Goal: Information Seeking & Learning: Learn about a topic

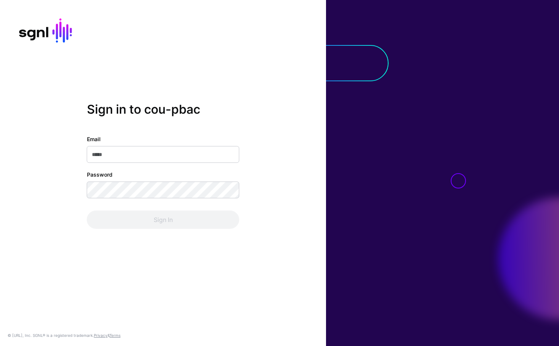
type input "**********"
click at [125, 214] on div "Sign In" at bounding box center [163, 219] width 152 height 18
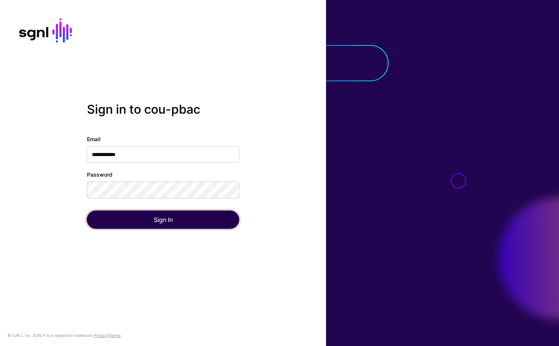
click at [125, 214] on button "Sign In" at bounding box center [163, 219] width 152 height 18
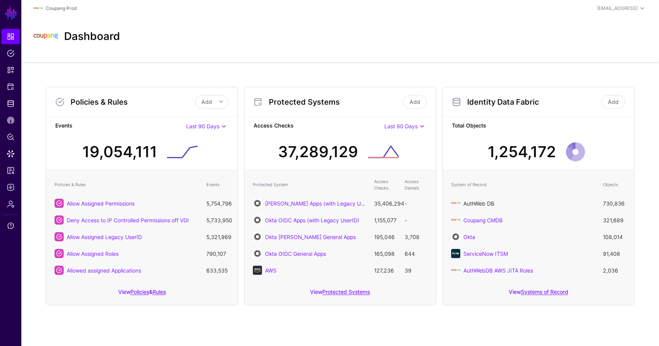
click at [481, 203] on link "AuthWeb DB" at bounding box center [478, 203] width 31 height 6
click at [481, 203] on main "SGNL Dashboard Policies Snippets Protected Systems Identity Data Fabric CAEP Hu…" at bounding box center [329, 173] width 659 height 346
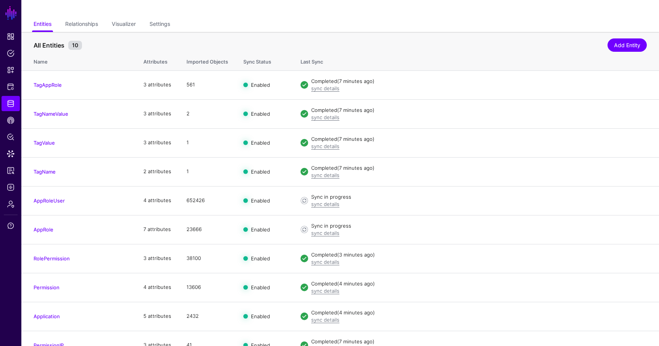
scroll to position [59, 0]
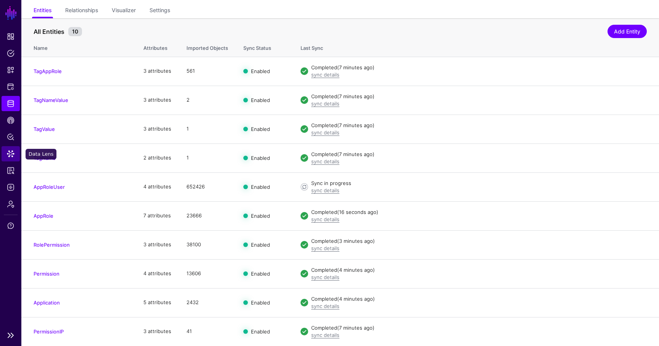
click at [19, 155] on link "Data Lens" at bounding box center [11, 153] width 18 height 15
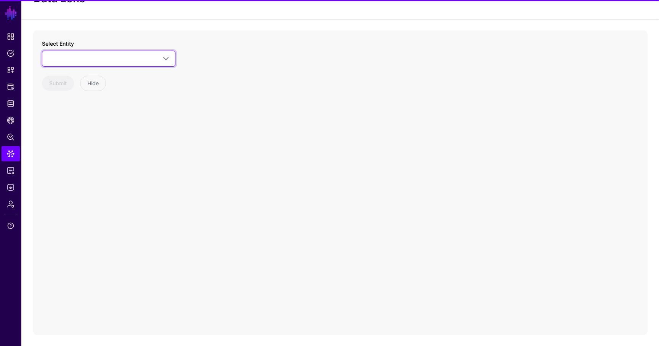
click at [117, 52] on link at bounding box center [108, 59] width 133 height 16
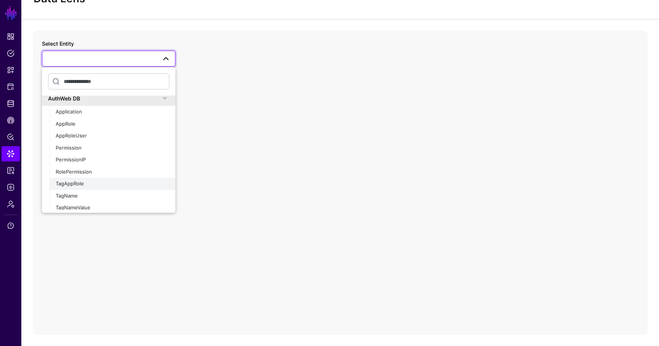
scroll to position [459, 0]
click at [86, 129] on button "AppRole" at bounding box center [113, 125] width 126 height 12
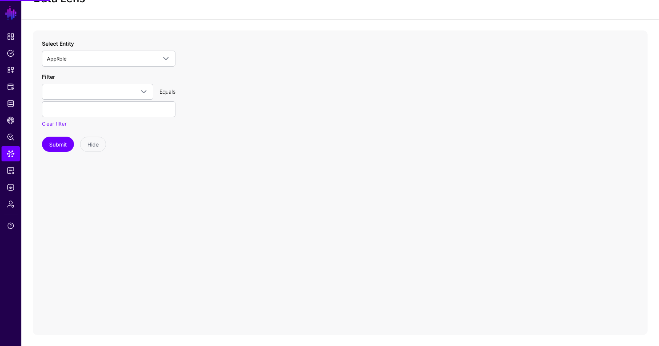
click at [107, 82] on div "Filter app_id approle_id approle_name approle_status aws_account_id aws_role_ar…" at bounding box center [108, 100] width 133 height 55
click at [105, 90] on span at bounding box center [97, 91] width 101 height 9
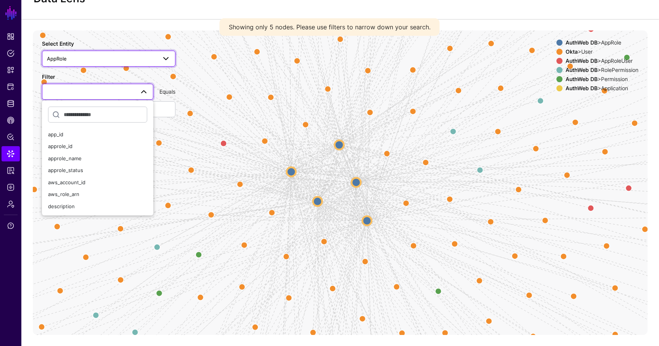
click at [100, 54] on span "AppRole" at bounding box center [108, 58] width 123 height 9
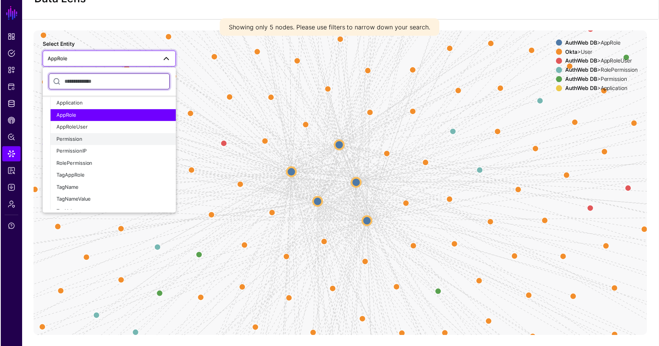
scroll to position [464, 0]
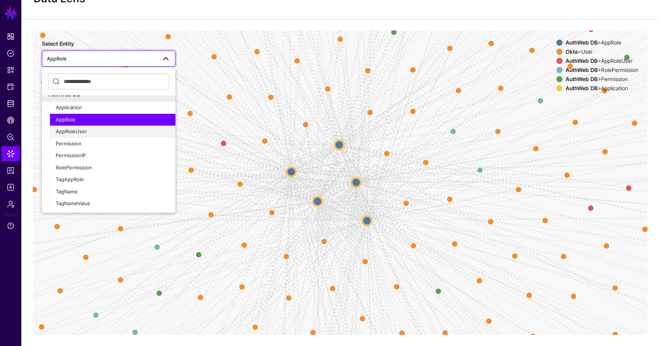
click at [94, 130] on div "AppRoleUser" at bounding box center [113, 132] width 114 height 8
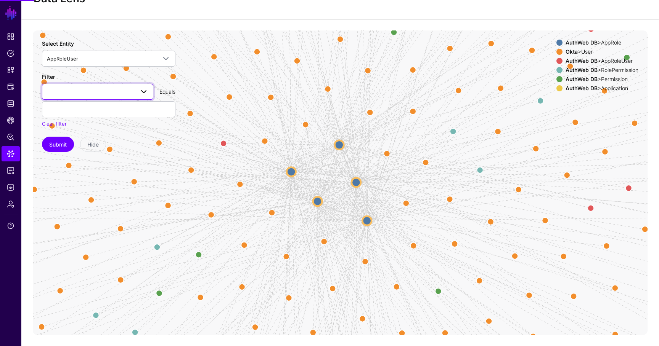
click at [90, 88] on span at bounding box center [97, 91] width 101 height 9
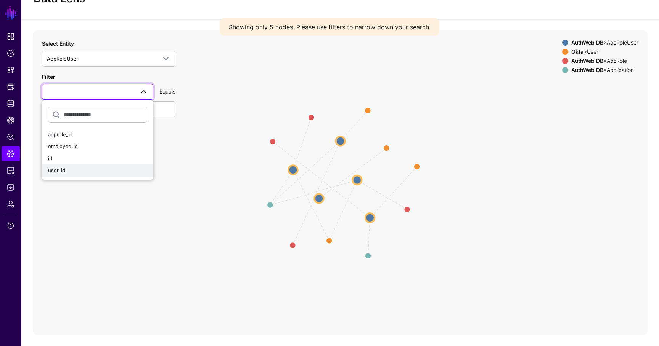
click at [74, 169] on div "user_id" at bounding box center [97, 171] width 99 height 8
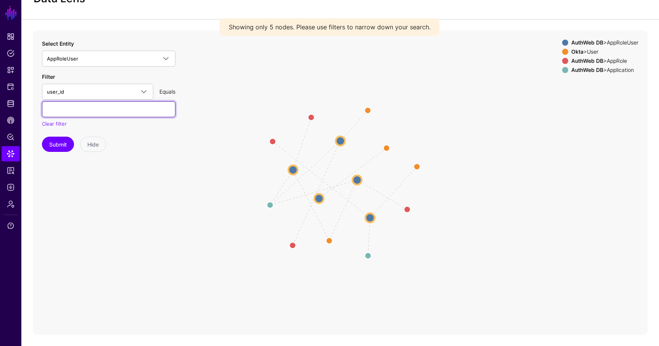
click at [92, 114] on input "text" at bounding box center [108, 109] width 133 height 16
paste input "******"
type input "******"
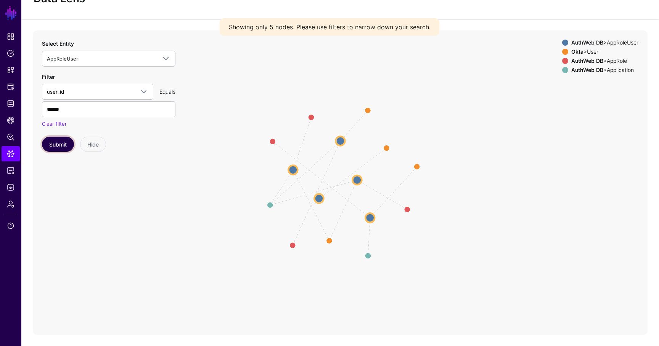
click at [60, 146] on button "Submit" at bounding box center [58, 144] width 32 height 15
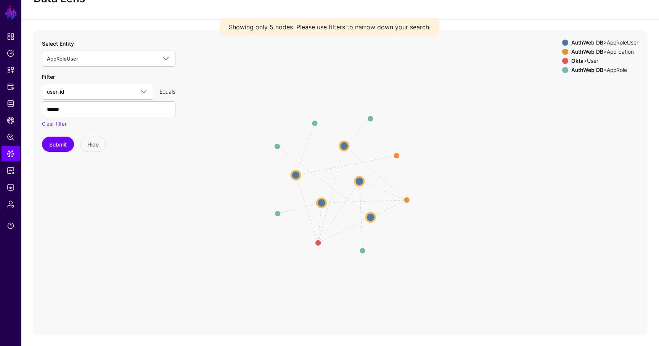
click at [359, 179] on circle at bounding box center [358, 181] width 9 height 9
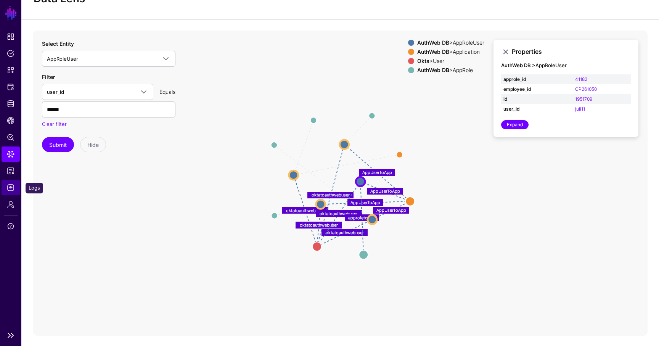
click at [13, 189] on span "Logs" at bounding box center [11, 188] width 8 height 8
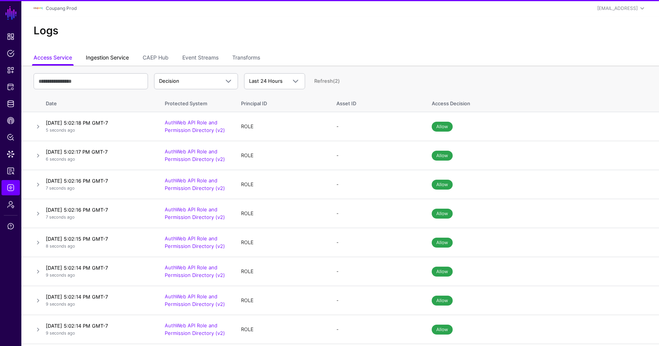
click at [107, 59] on link "Ingestion Service" at bounding box center [107, 58] width 43 height 14
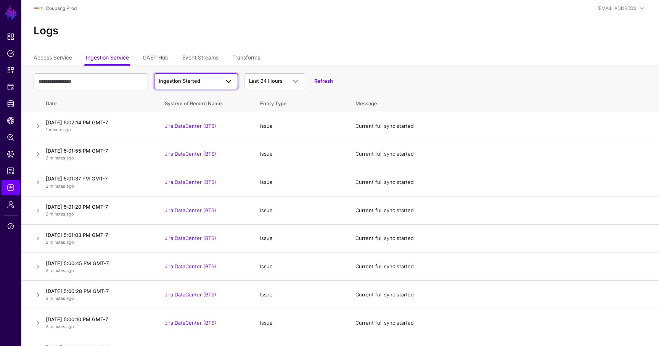
click at [177, 76] on link "Ingestion Started" at bounding box center [196, 81] width 84 height 16
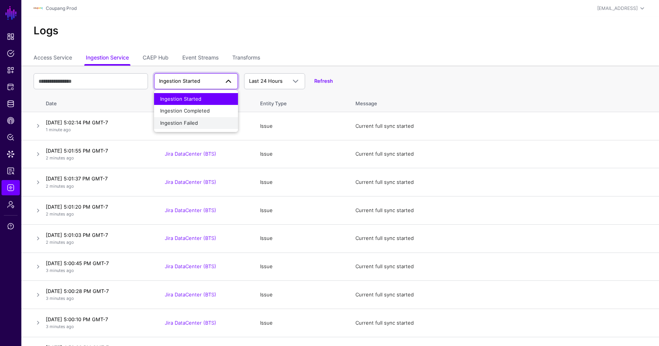
click at [175, 120] on span "Ingestion Failed" at bounding box center [179, 123] width 38 height 6
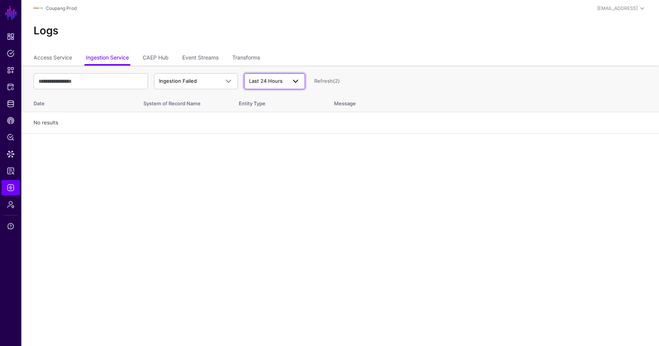
click at [276, 82] on span "Last 24 Hours" at bounding box center [266, 81] width 34 height 6
click at [273, 112] on span "Last 7 Days" at bounding box center [263, 110] width 27 height 6
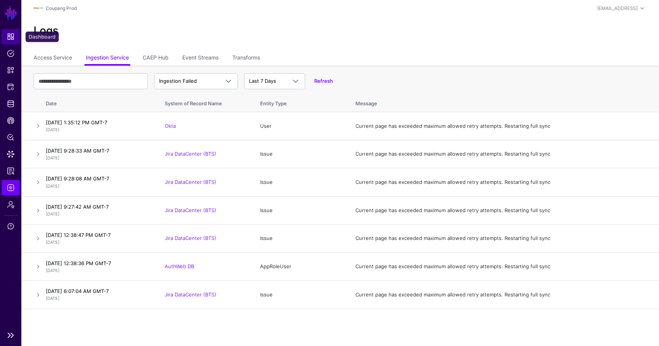
click at [6, 41] on link "Dashboard" at bounding box center [11, 36] width 18 height 15
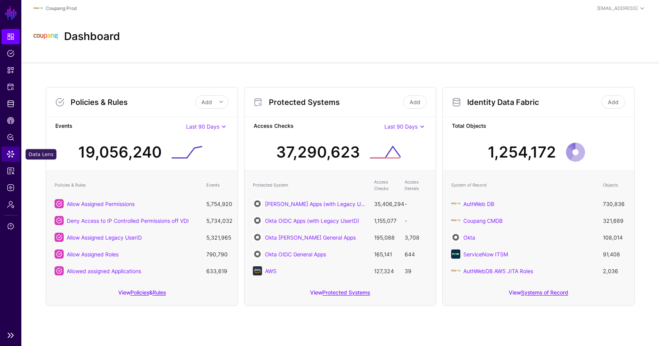
click at [12, 156] on span "Data Lens" at bounding box center [11, 154] width 8 height 8
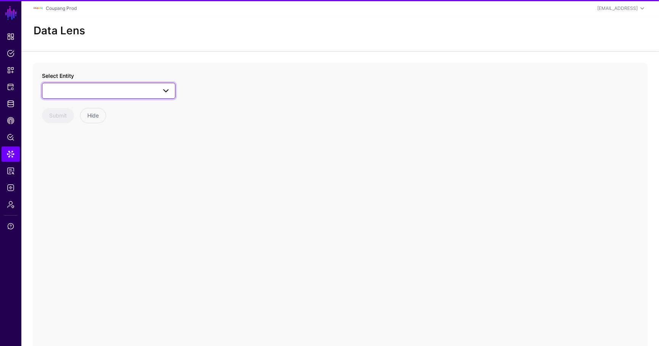
drag, startPoint x: 111, startPoint y: 82, endPoint x: 108, endPoint y: 87, distance: 5.1
click at [108, 87] on span at bounding box center [108, 90] width 123 height 9
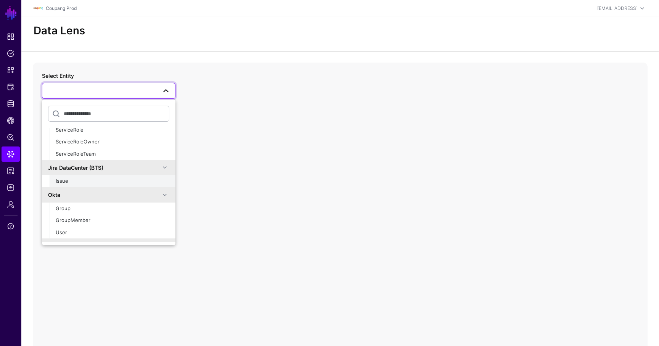
scroll to position [346, 0]
click at [71, 231] on div "User" at bounding box center [113, 231] width 114 height 8
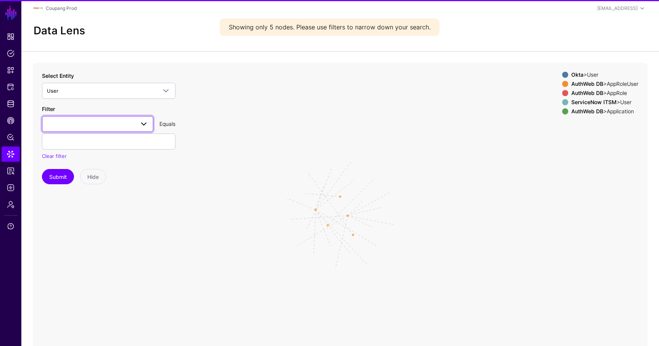
click at [86, 130] on link at bounding box center [97, 124] width 111 height 16
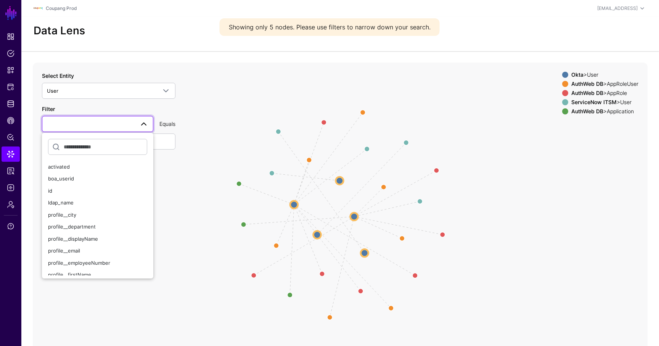
scroll to position [11, 0]
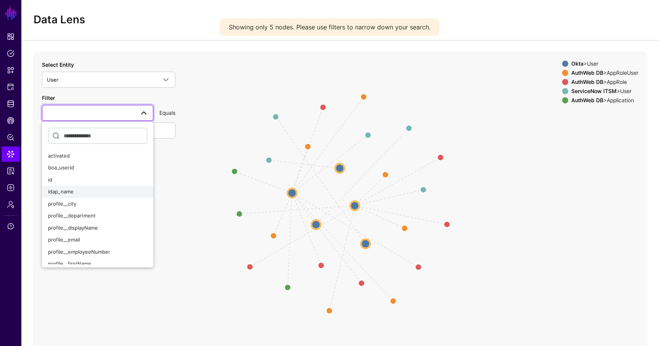
click at [78, 190] on div "ldap_name" at bounding box center [97, 192] width 99 height 8
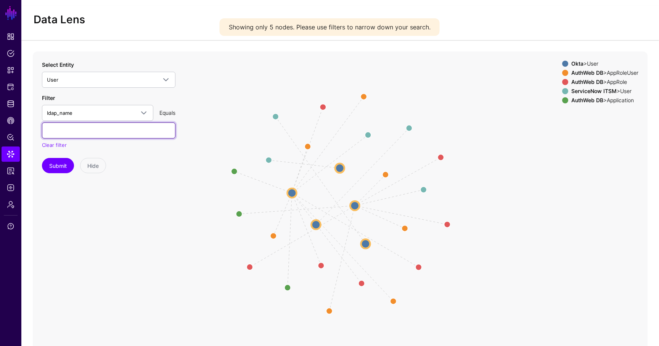
click at [85, 134] on input "text" at bounding box center [108, 130] width 133 height 16
paste input "******"
type input "******"
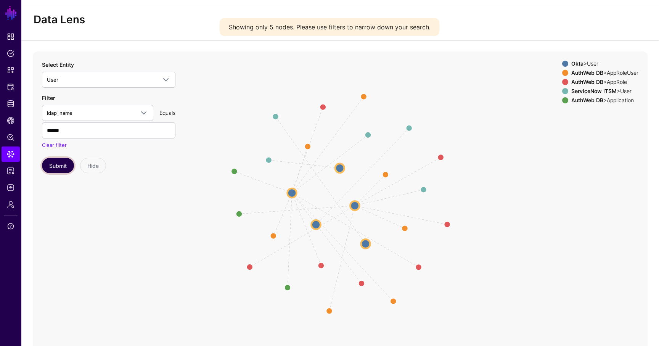
click at [62, 167] on button "Submit" at bounding box center [58, 165] width 32 height 15
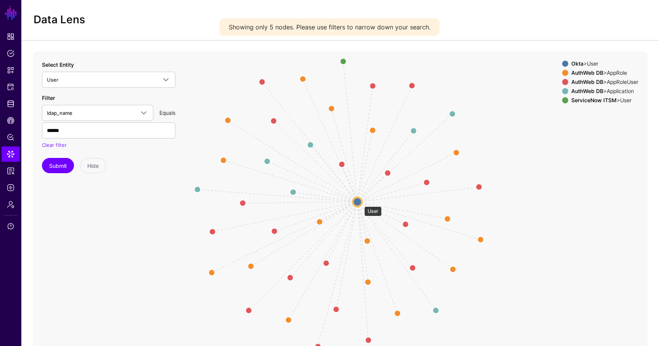
click at [360, 202] on circle at bounding box center [357, 201] width 9 height 9
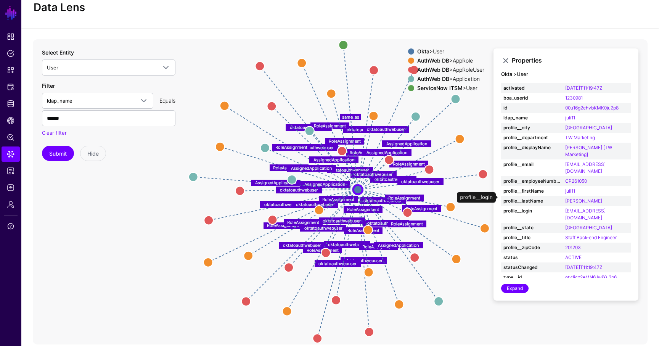
scroll to position [24, 0]
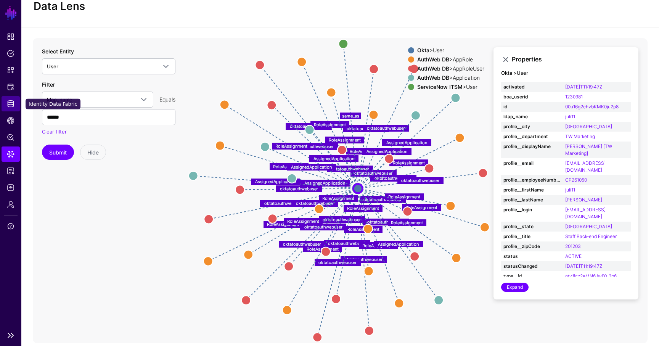
click at [13, 105] on span "Identity Data Fabric" at bounding box center [11, 104] width 8 height 8
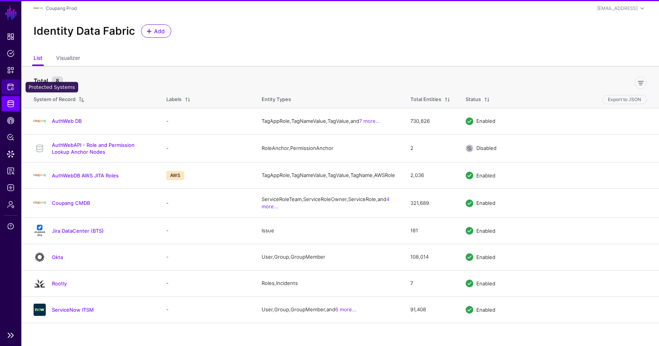
click at [9, 86] on span "Protected Systems" at bounding box center [11, 87] width 8 height 8
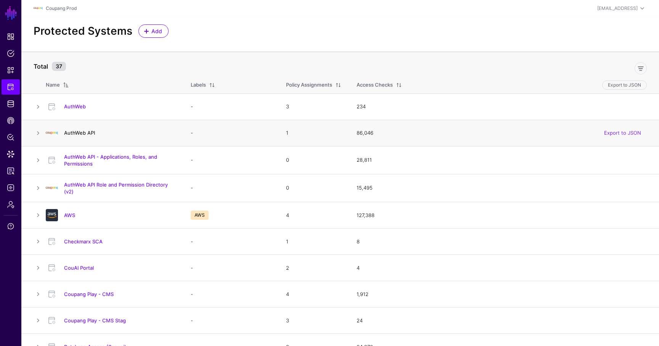
click at [80, 134] on link "AuthWeb API" at bounding box center [79, 133] width 31 height 6
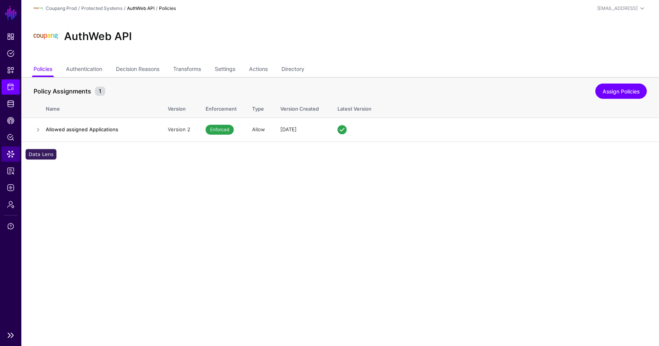
click at [14, 157] on link "Data Lens" at bounding box center [11, 153] width 18 height 15
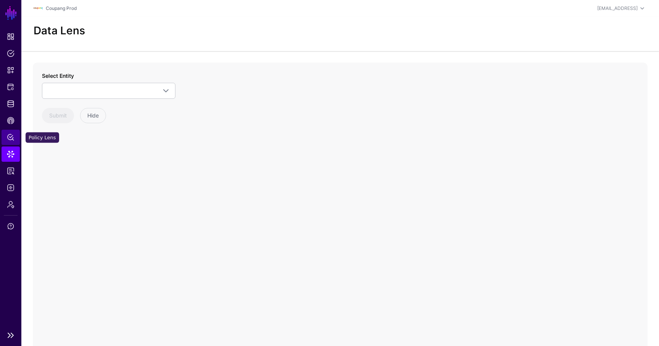
click at [9, 135] on span "Policy Lens" at bounding box center [11, 137] width 8 height 8
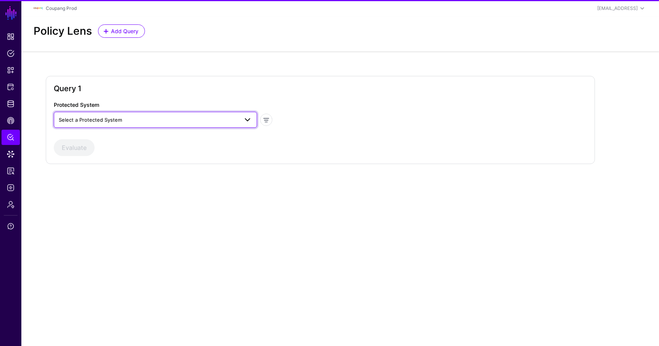
click at [94, 127] on link "Select a Protected System" at bounding box center [155, 120] width 203 height 16
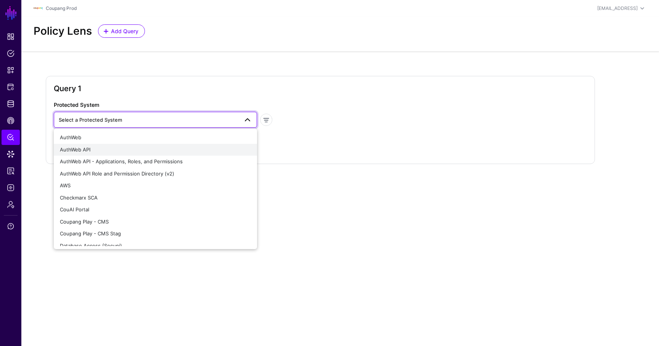
click at [101, 145] on button "AuthWeb API" at bounding box center [155, 150] width 203 height 12
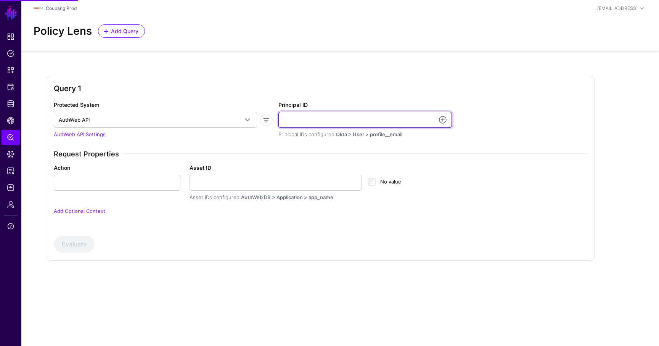
click at [324, 123] on input "Principal ID" at bounding box center [364, 120] width 173 height 16
paste input "*******"
type input "**********"
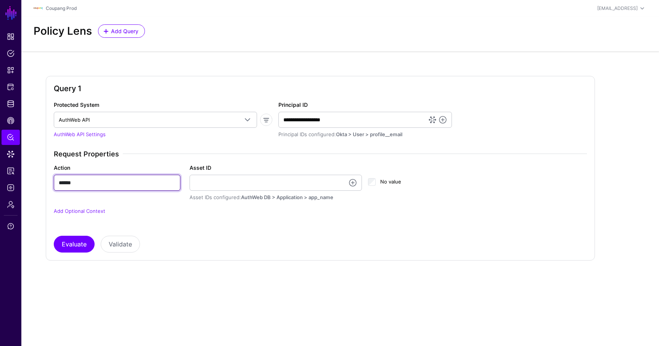
click at [115, 182] on input "******" at bounding box center [117, 183] width 127 height 16
paste input "**********"
type input "**********"
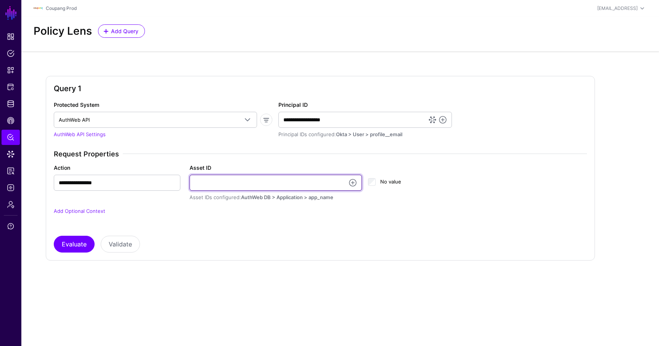
paste input "**********"
type input "**********"
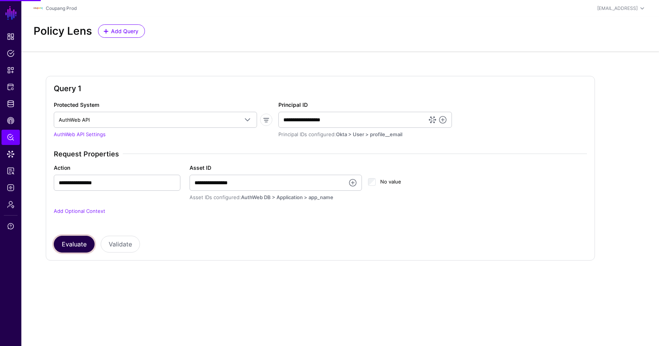
click at [84, 244] on button "Evaluate" at bounding box center [74, 244] width 41 height 17
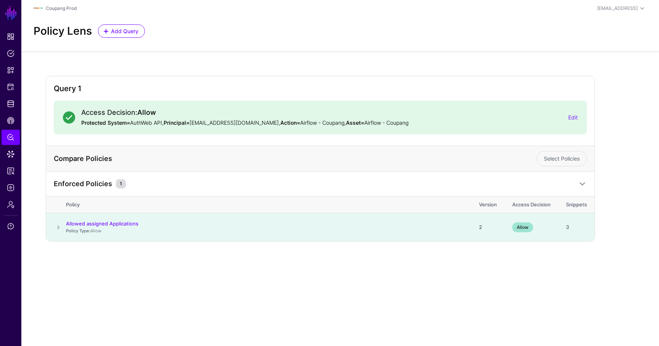
click at [58, 228] on span at bounding box center [58, 227] width 9 height 9
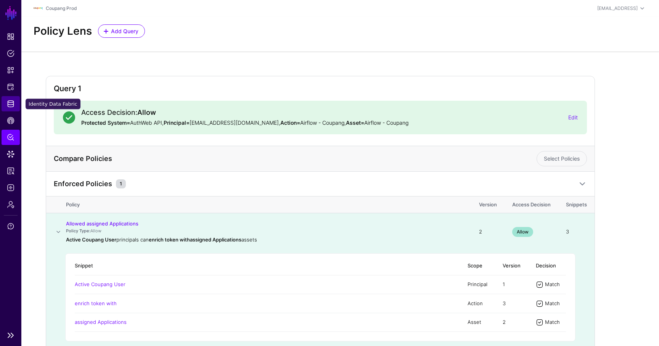
click at [11, 102] on span "Identity Data Fabric" at bounding box center [11, 104] width 8 height 8
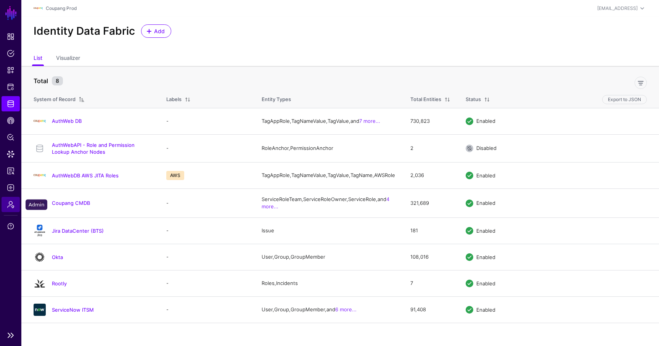
click at [13, 202] on span "Admin" at bounding box center [11, 204] width 8 height 8
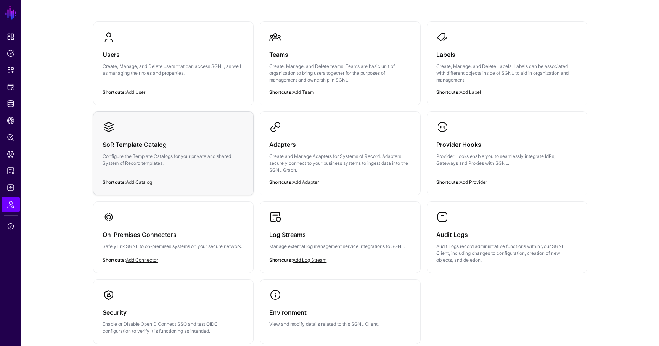
scroll to position [115, 0]
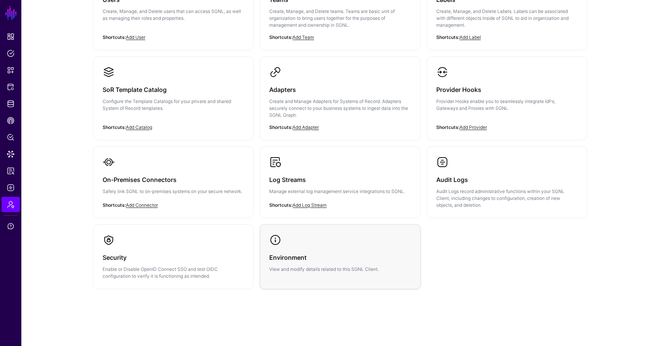
click at [327, 240] on link "Environment View and modify details related to this SGNL Client." at bounding box center [340, 252] width 160 height 57
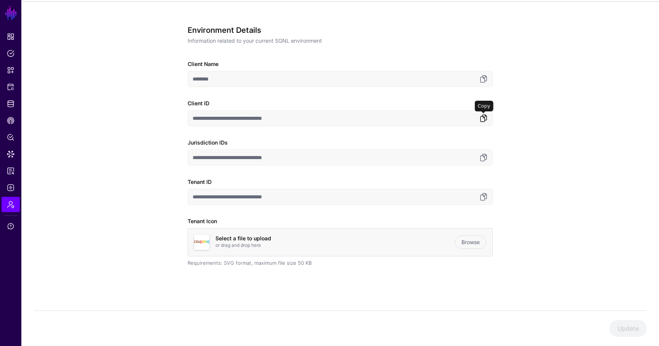
click at [480, 115] on link at bounding box center [483, 118] width 9 height 9
click at [17, 103] on link "Identity Data Fabric" at bounding box center [11, 103] width 18 height 15
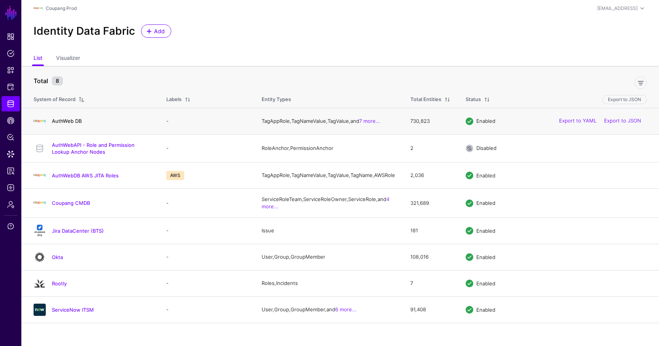
click at [63, 123] on link "AuthWeb DB" at bounding box center [67, 121] width 30 height 6
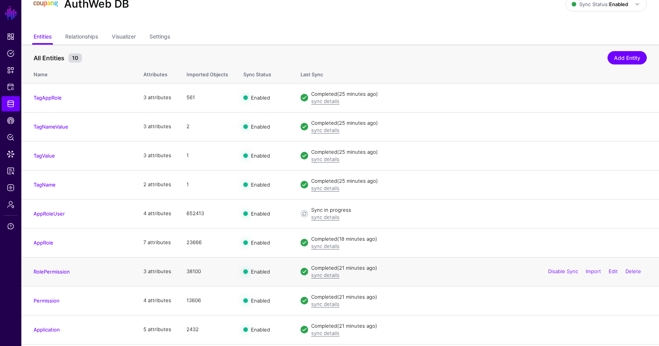
scroll to position [16, 0]
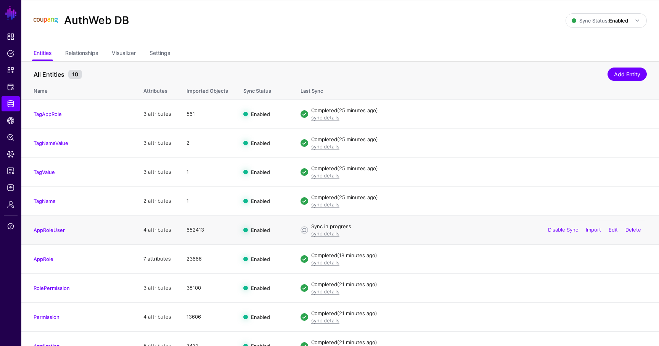
click at [57, 224] on td "AppRoleUser" at bounding box center [78, 229] width 114 height 29
click at [55, 228] on link "AppRoleUser" at bounding box center [49, 230] width 31 height 6
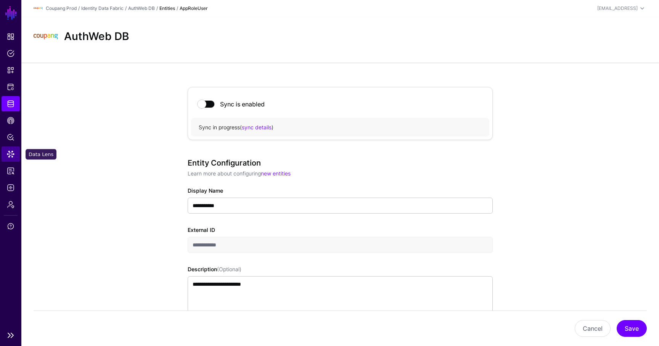
click at [5, 151] on link "Data Lens" at bounding box center [11, 153] width 18 height 15
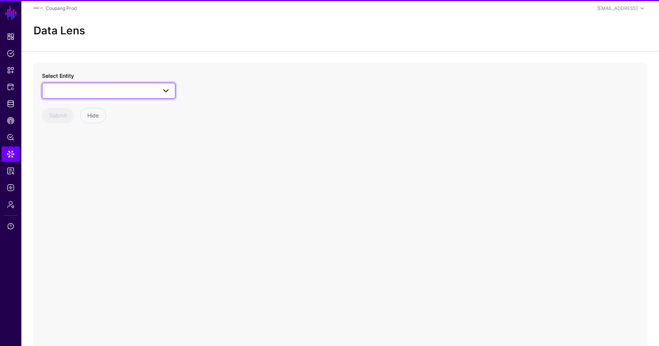
click at [83, 88] on span at bounding box center [108, 90] width 123 height 9
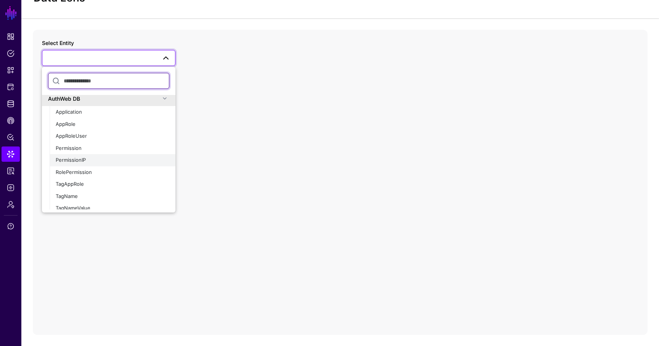
scroll to position [461, 0]
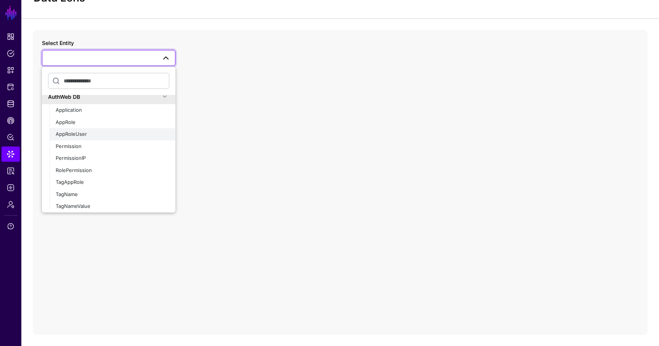
click at [81, 130] on div "AppRoleUser" at bounding box center [113, 134] width 114 height 8
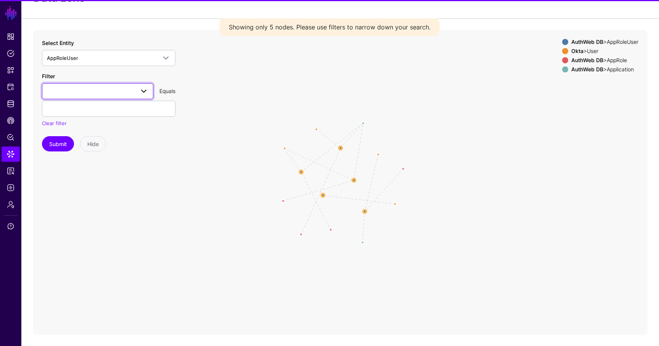
click at [98, 91] on span at bounding box center [97, 91] width 101 height 9
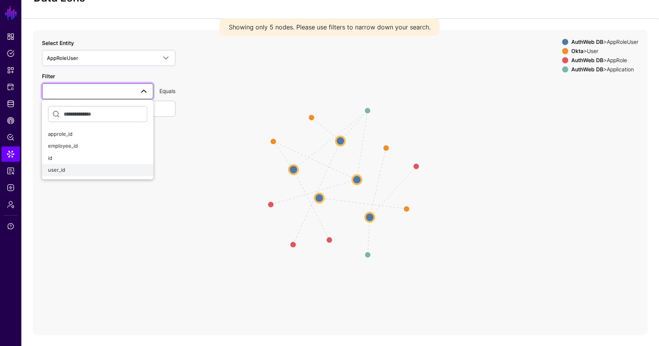
click at [77, 165] on button "user_id" at bounding box center [97, 170] width 111 height 12
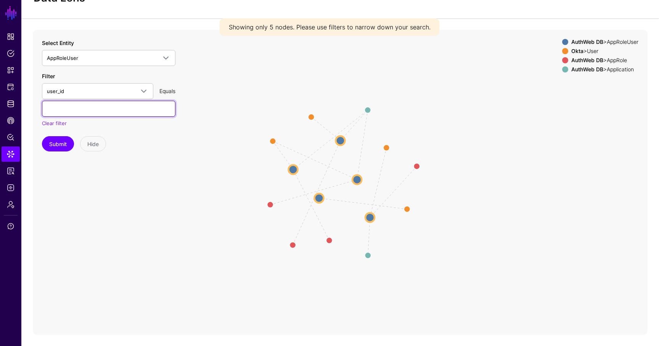
click at [88, 114] on input "text" at bounding box center [108, 109] width 133 height 16
type input "******"
click at [42, 136] on button "Submit" at bounding box center [58, 143] width 32 height 15
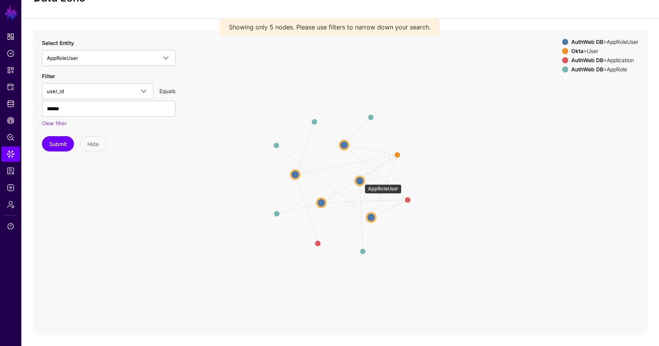
click at [361, 180] on circle at bounding box center [359, 180] width 9 height 9
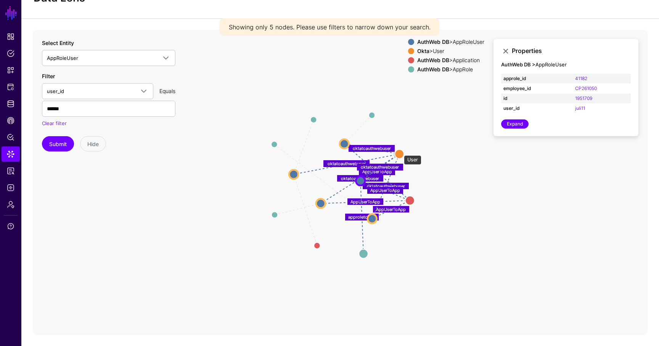
click at [400, 151] on circle at bounding box center [398, 153] width 9 height 9
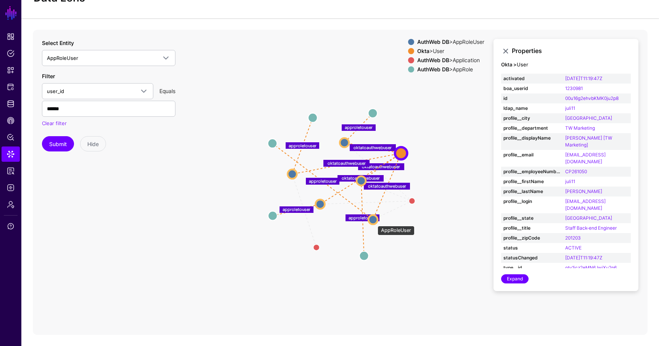
click at [374, 221] on circle at bounding box center [372, 219] width 9 height 9
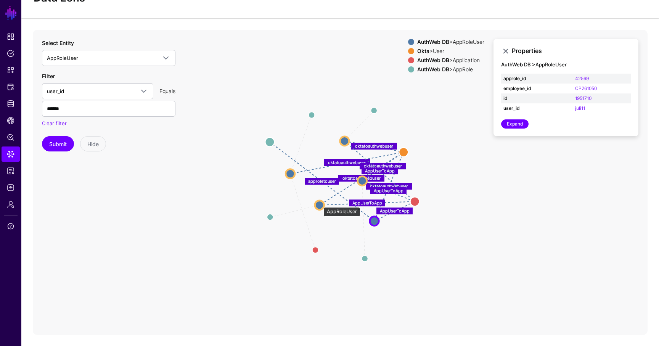
click at [319, 203] on circle at bounding box center [319, 204] width 9 height 9
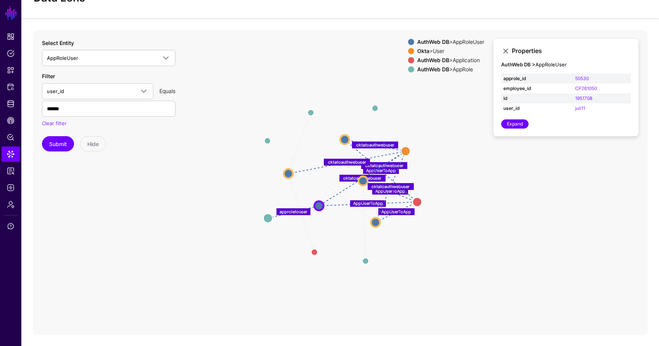
click at [448, 44] on div "AuthWeb DB > AppRoleUser" at bounding box center [450, 42] width 70 height 6
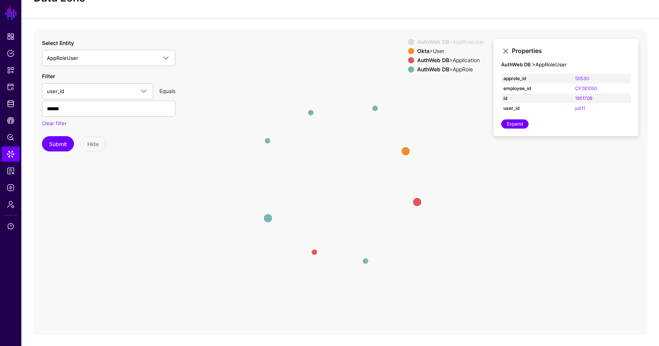
click at [441, 50] on div "Okta > User" at bounding box center [450, 51] width 70 height 6
click at [455, 58] on div "AuthWeb DB > Application" at bounding box center [450, 60] width 70 height 6
click at [269, 218] on circle at bounding box center [267, 217] width 9 height 9
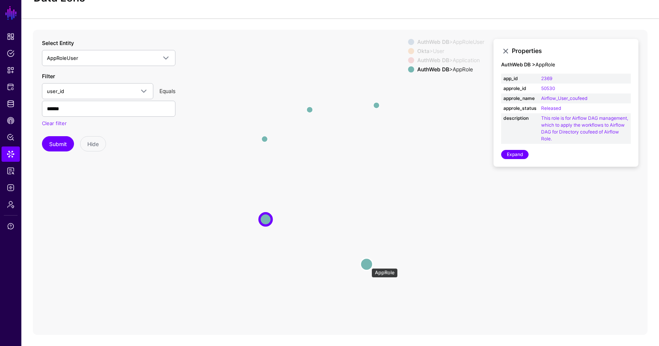
click at [367, 264] on circle at bounding box center [366, 264] width 12 height 12
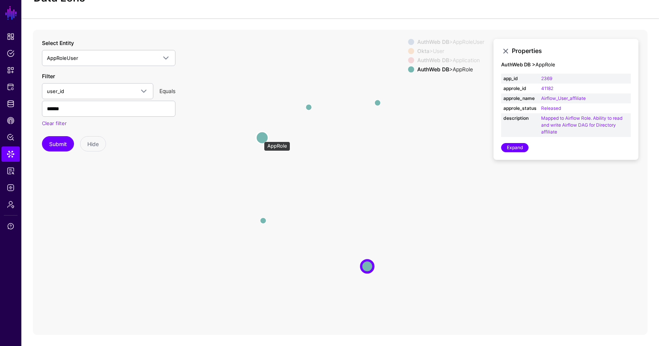
click at [260, 137] on circle at bounding box center [262, 137] width 12 height 12
click at [309, 107] on circle at bounding box center [307, 105] width 12 height 12
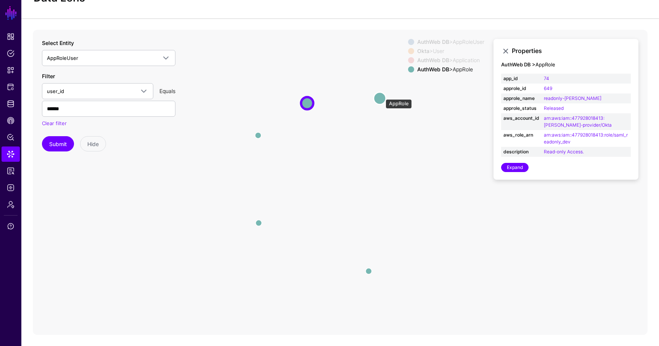
click at [382, 95] on circle at bounding box center [380, 98] width 12 height 12
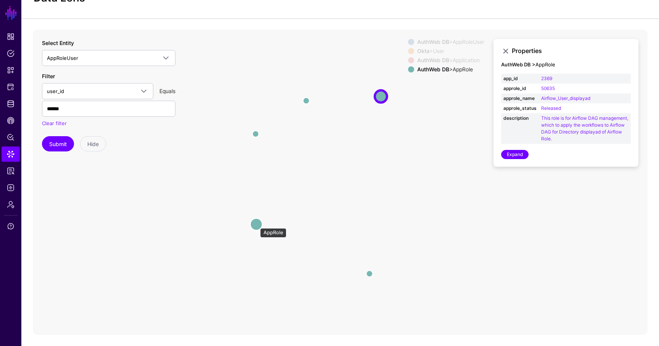
click at [256, 224] on circle at bounding box center [256, 224] width 12 height 12
click at [461, 39] on div "AuthWeb DB > AppRoleUser" at bounding box center [450, 42] width 70 height 6
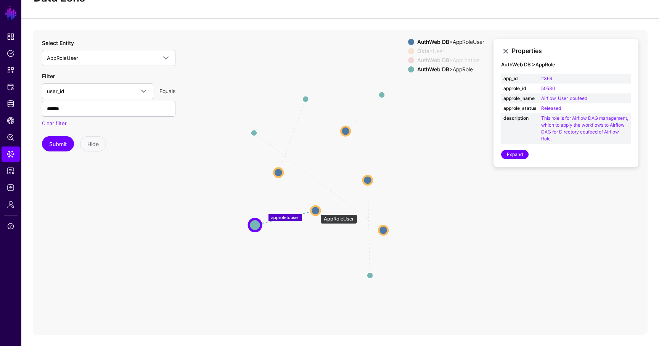
click at [316, 210] on circle at bounding box center [315, 210] width 9 height 9
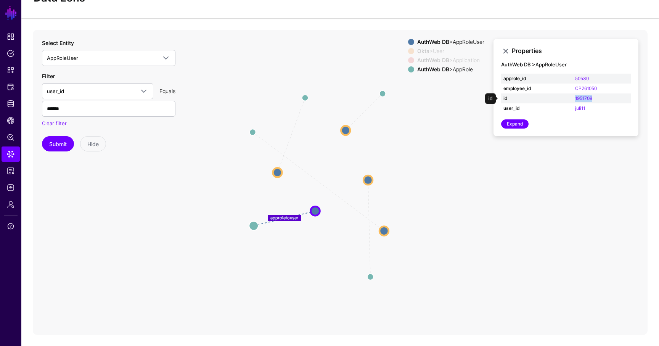
drag, startPoint x: 600, startPoint y: 98, endPoint x: 569, endPoint y: 99, distance: 31.3
click at [558, 99] on tr "id 1951708" at bounding box center [566, 98] width 130 height 10
copy tr "1951708"
click at [11, 37] on span "Dashboard" at bounding box center [11, 37] width 8 height 8
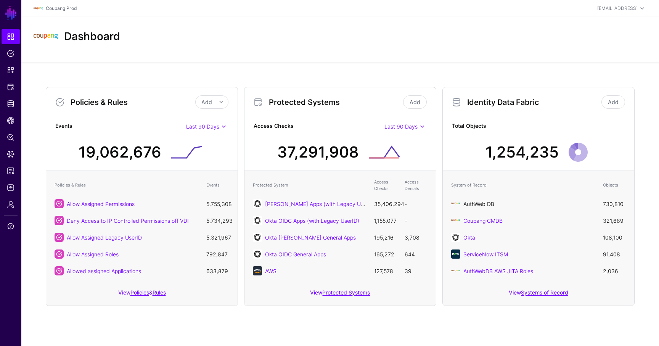
click at [478, 204] on link "AuthWeb DB" at bounding box center [478, 203] width 31 height 6
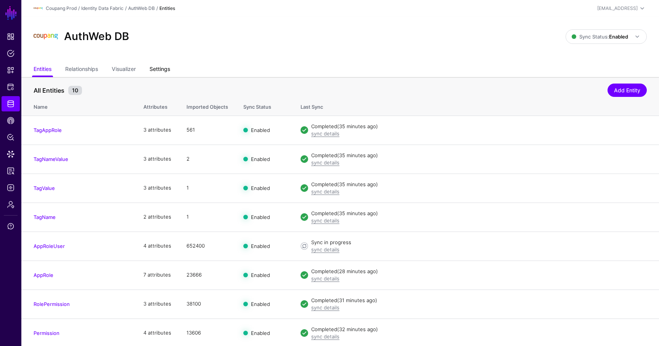
click at [156, 71] on link "Settings" at bounding box center [159, 70] width 21 height 14
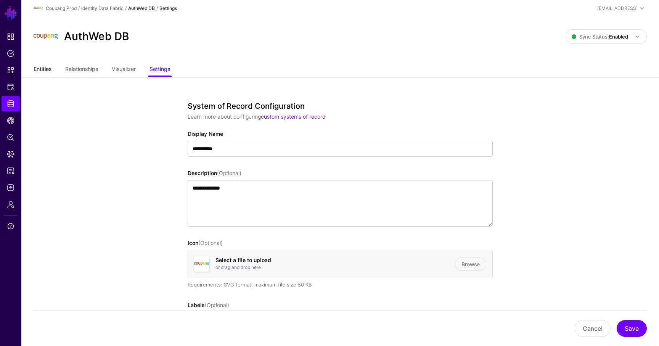
click at [45, 70] on link "Entities" at bounding box center [43, 70] width 18 height 14
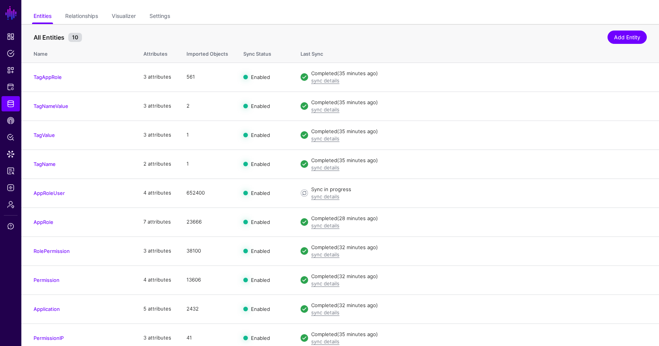
scroll to position [59, 0]
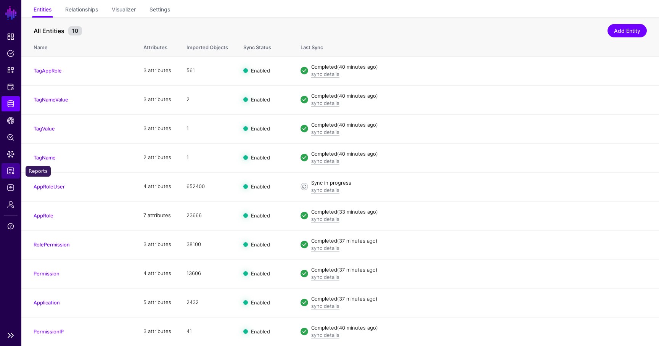
click at [11, 169] on span "Reports" at bounding box center [11, 171] width 8 height 8
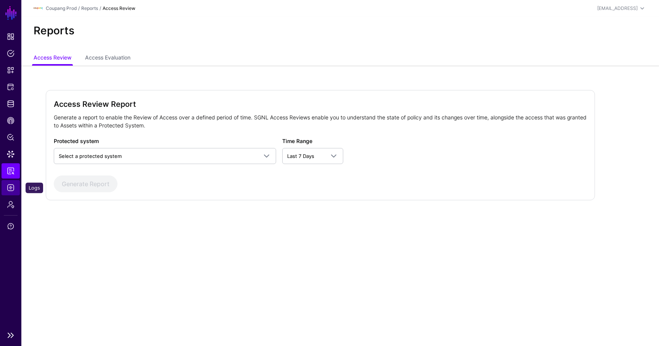
click at [9, 183] on link "Logs" at bounding box center [11, 187] width 18 height 15
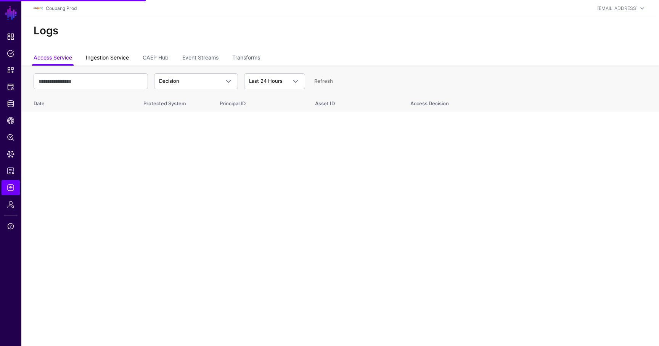
click at [116, 58] on link "Ingestion Service" at bounding box center [107, 58] width 43 height 14
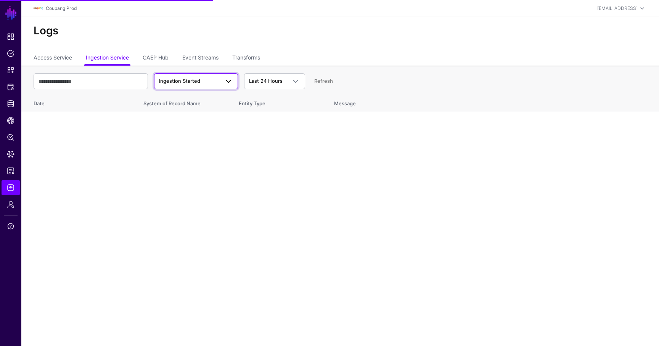
click at [183, 83] on span "Ingestion Started" at bounding box center [179, 81] width 41 height 6
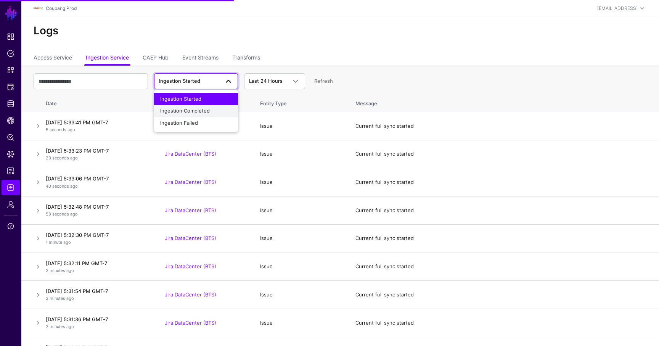
click at [186, 111] on span "Ingestion Completed" at bounding box center [185, 110] width 50 height 6
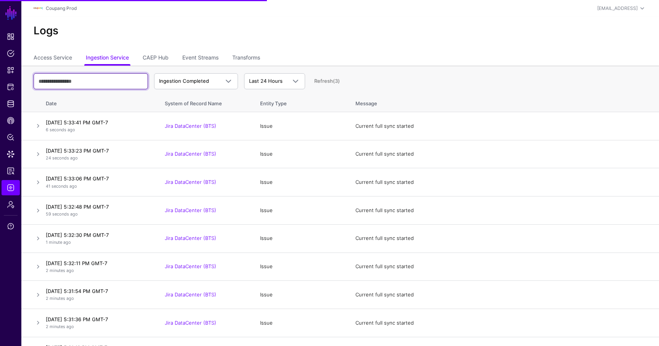
click at [119, 81] on input "text" at bounding box center [91, 81] width 114 height 16
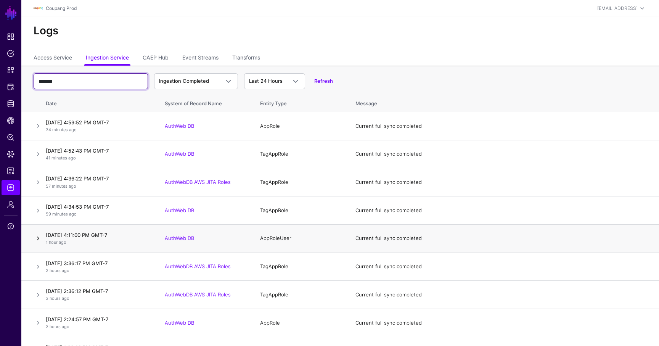
type input "*******"
click at [38, 237] on link at bounding box center [38, 238] width 9 height 9
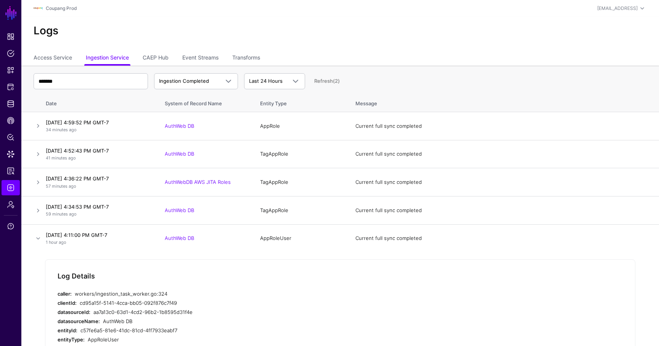
click at [37, 239] on link at bounding box center [38, 238] width 9 height 9
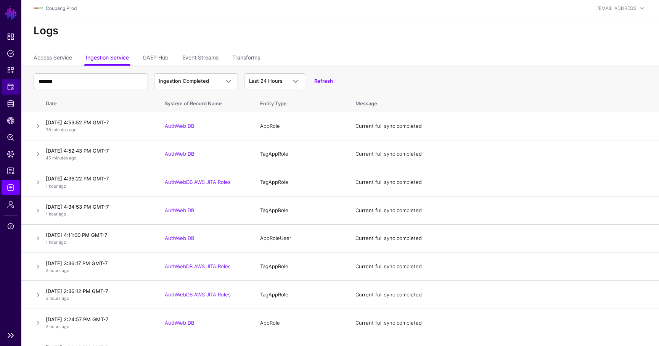
click at [6, 86] on link "Protected Systems" at bounding box center [11, 86] width 18 height 15
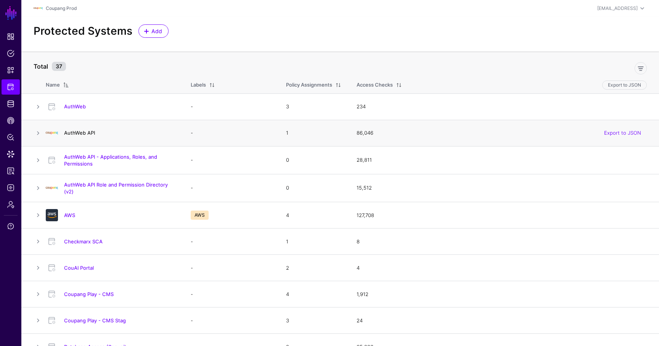
click at [87, 133] on link "AuthWeb API" at bounding box center [79, 133] width 31 height 6
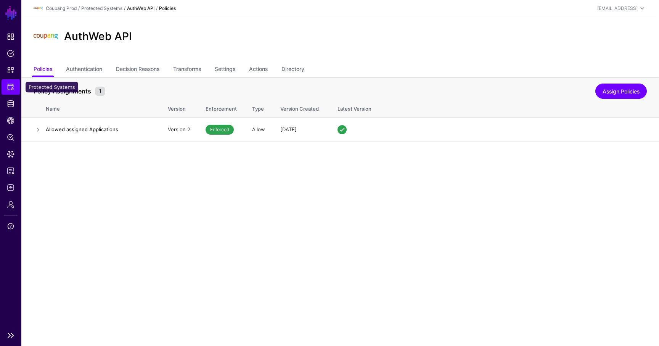
click at [18, 82] on link "Protected Systems" at bounding box center [11, 86] width 18 height 15
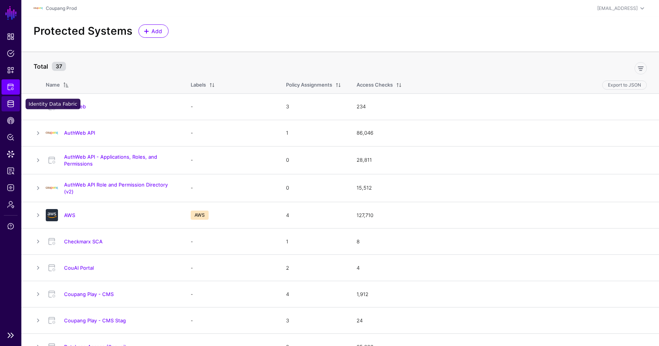
click at [13, 100] on span "Identity Data Fabric" at bounding box center [11, 104] width 8 height 8
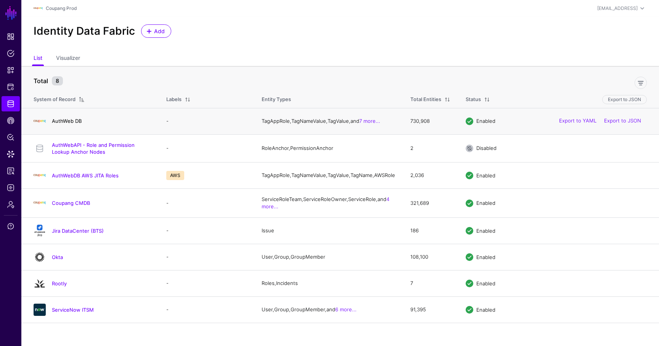
click at [72, 124] on link "AuthWeb DB" at bounding box center [67, 121] width 30 height 6
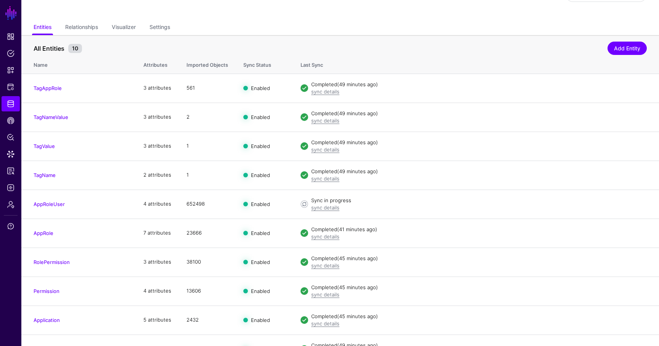
scroll to position [59, 0]
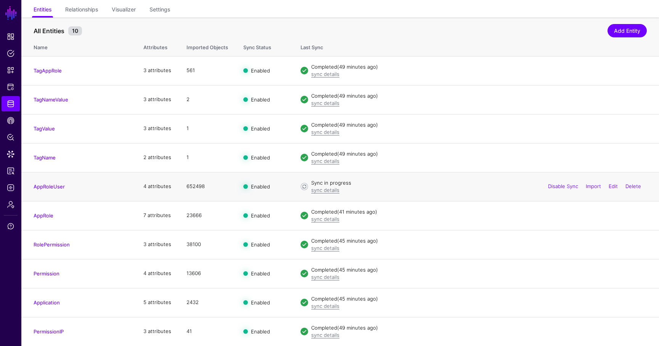
click at [198, 187] on td "652498" at bounding box center [207, 186] width 57 height 29
click at [193, 216] on td "23666" at bounding box center [207, 215] width 57 height 29
click at [195, 244] on td "38100" at bounding box center [207, 244] width 57 height 29
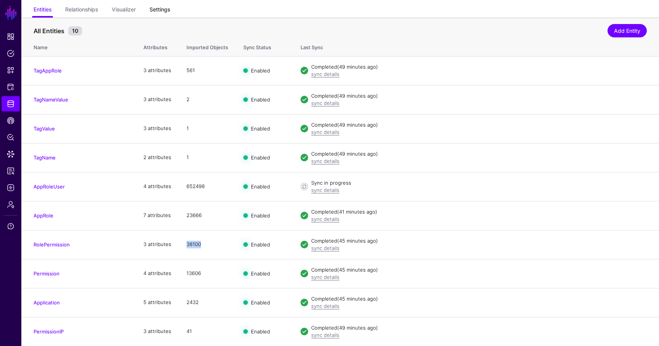
click at [169, 11] on link "Settings" at bounding box center [159, 10] width 21 height 14
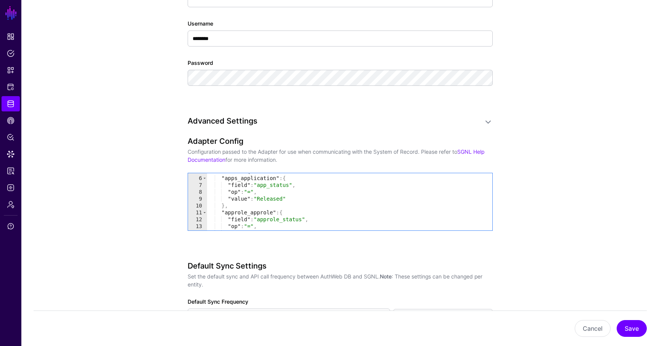
scroll to position [33, 0]
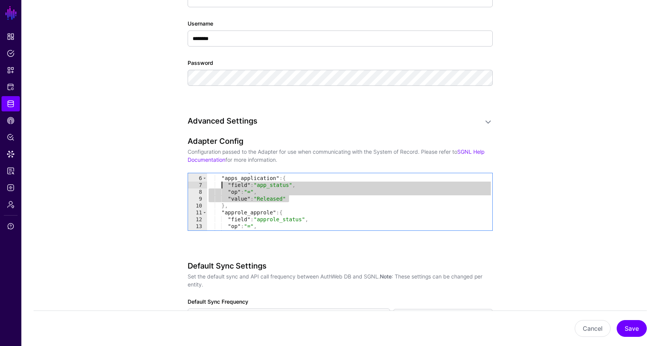
drag, startPoint x: 293, startPoint y: 202, endPoint x: 215, endPoint y: 188, distance: 79.8
click at [215, 188] on div ""filters" : { "apps_application" : { "field" : "app_status" , "op" : "=" , "val…" at bounding box center [349, 203] width 285 height 71
type textarea "**********"
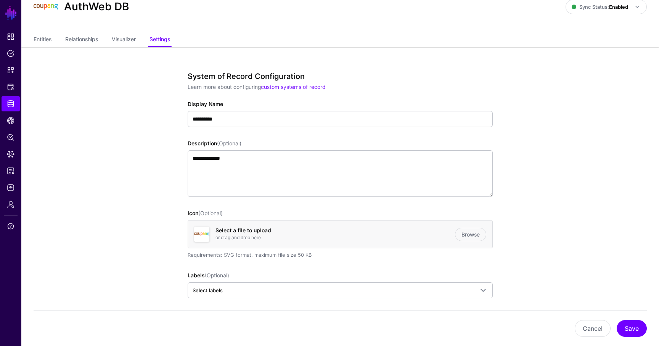
scroll to position [0, 0]
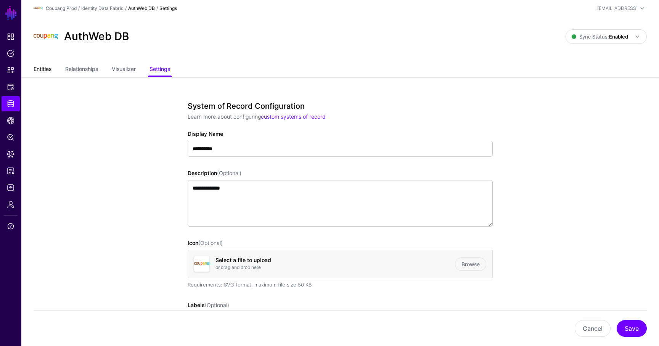
click at [34, 67] on link "Entities" at bounding box center [43, 70] width 18 height 14
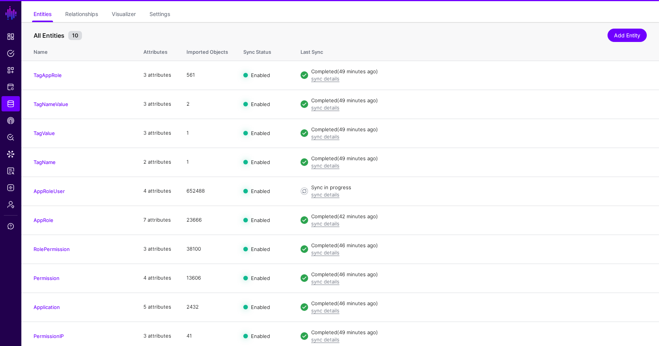
scroll to position [59, 0]
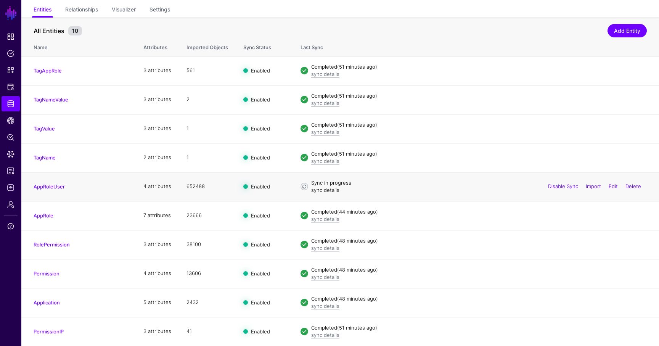
click at [322, 188] on link "sync details" at bounding box center [325, 190] width 28 height 6
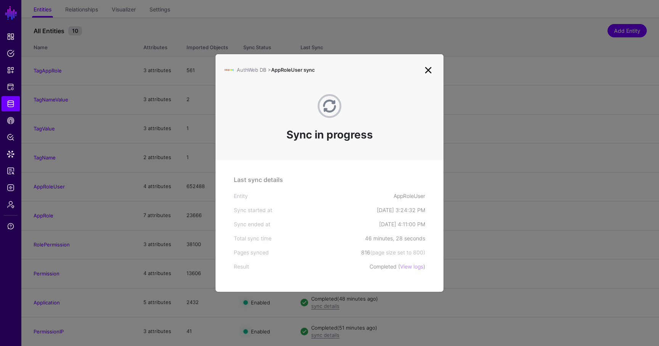
click at [430, 67] on link at bounding box center [428, 70] width 12 height 12
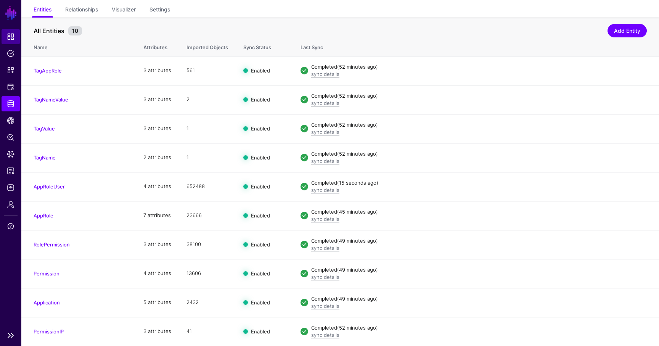
click at [14, 32] on link "Dashboard" at bounding box center [11, 36] width 18 height 15
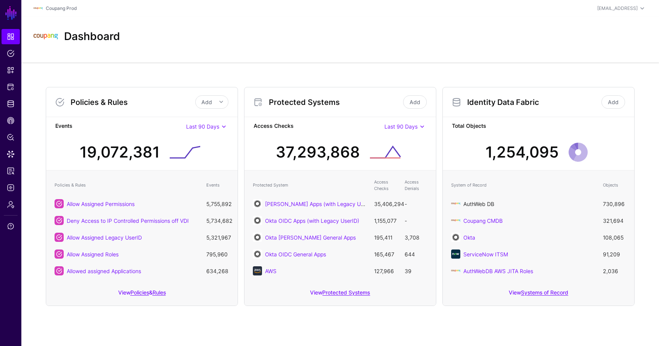
click at [476, 202] on link "AuthWeb DB" at bounding box center [478, 203] width 31 height 6
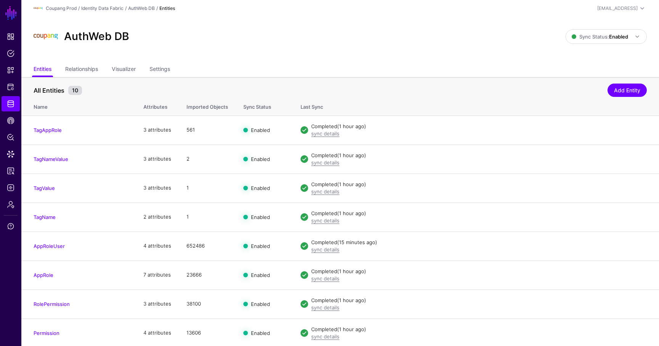
click at [149, 67] on ul "Entities Relationships Visualizer Settings" at bounding box center [340, 70] width 613 height 14
click at [163, 68] on link "Settings" at bounding box center [159, 70] width 21 height 14
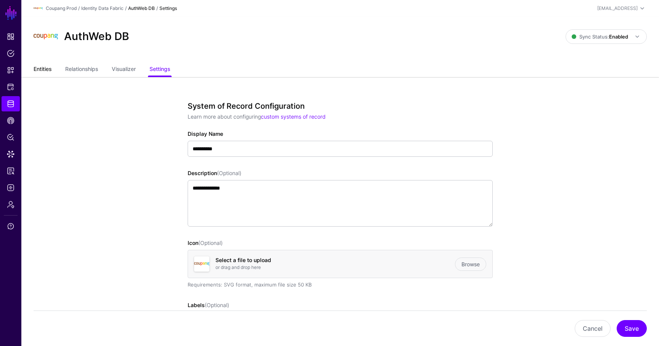
click at [41, 69] on link "Entities" at bounding box center [43, 70] width 18 height 14
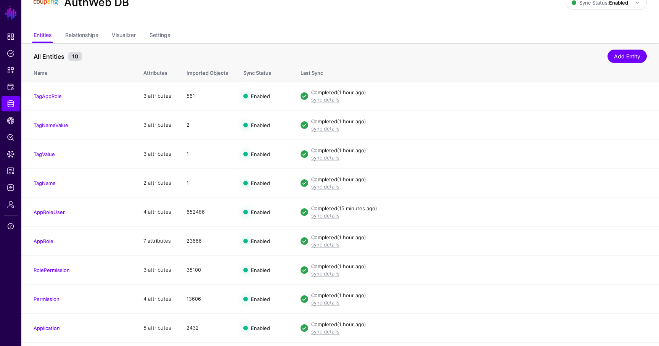
scroll to position [59, 0]
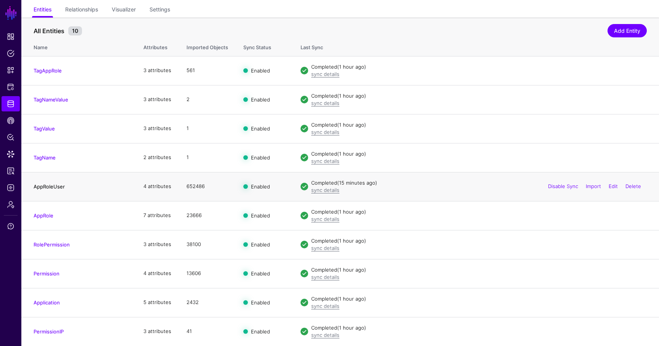
click at [49, 187] on link "AppRoleUser" at bounding box center [49, 186] width 31 height 6
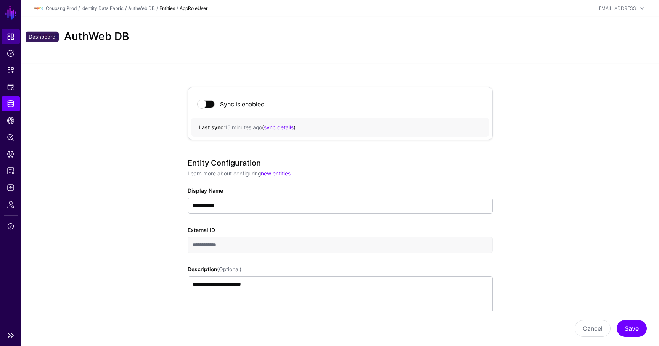
click at [12, 37] on span "Dashboard" at bounding box center [11, 37] width 8 height 8
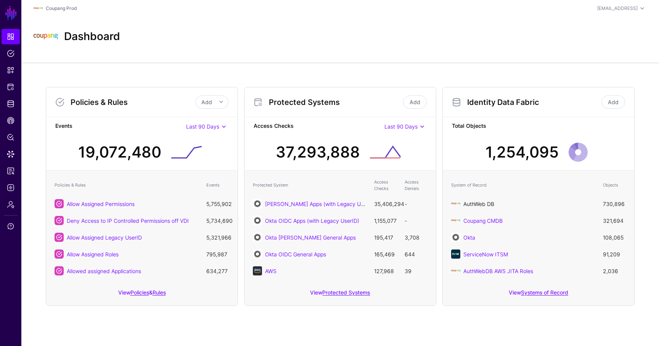
click at [475, 201] on link "AuthWeb DB" at bounding box center [478, 203] width 31 height 6
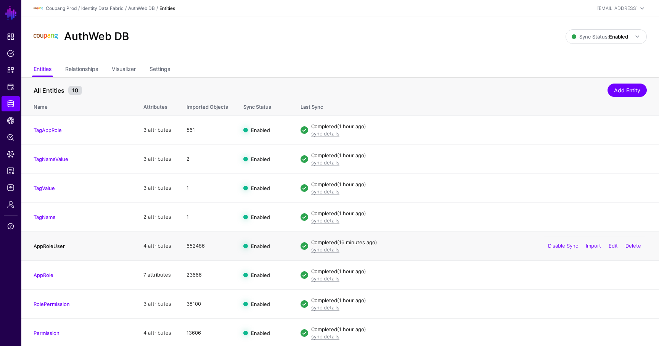
click at [50, 244] on link "AppRoleUser" at bounding box center [49, 246] width 31 height 6
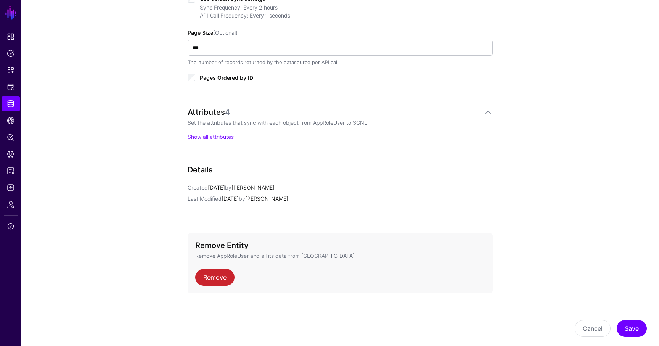
scroll to position [444, 0]
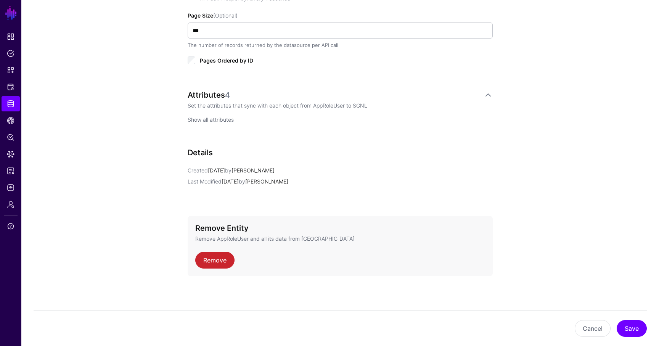
click at [223, 120] on link "Show all attributes" at bounding box center [211, 119] width 46 height 6
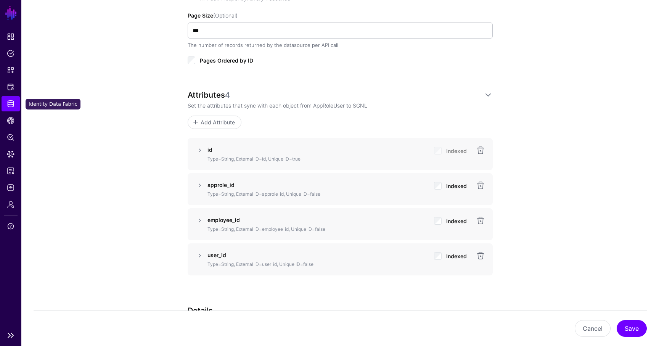
click at [14, 107] on link "Identity Data Fabric" at bounding box center [11, 103] width 18 height 15
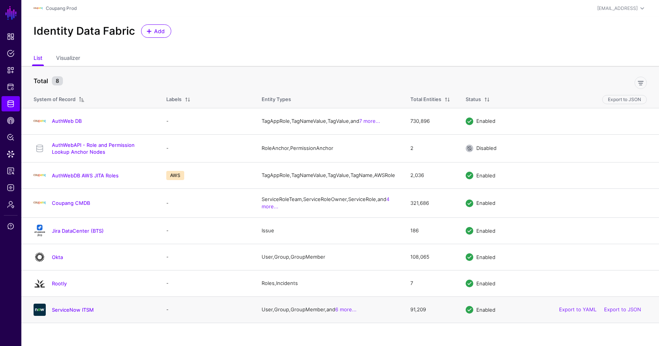
click at [637, 319] on div "Export to YAML Export to JSON" at bounding box center [599, 309] width 93 height 19
